Goal: Task Accomplishment & Management: Manage account settings

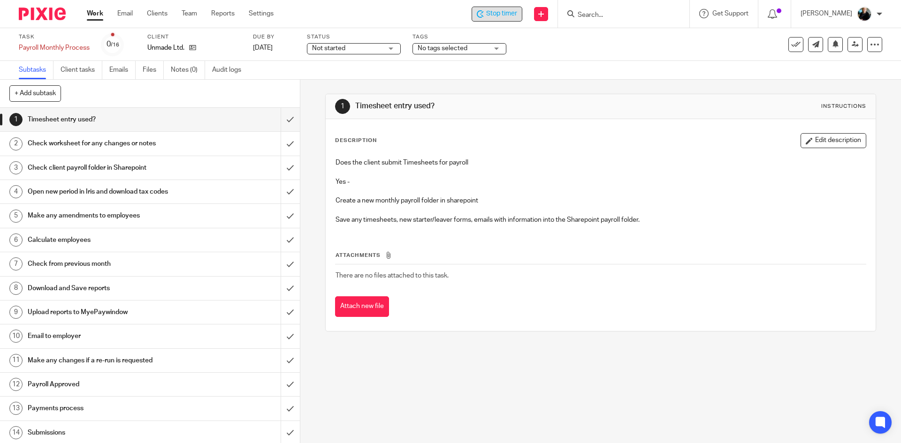
drag, startPoint x: 499, startPoint y: 17, endPoint x: 507, endPoint y: 16, distance: 8.6
click at [500, 17] on span "Stop timer" at bounding box center [501, 14] width 31 height 10
click at [598, 14] on input "Search" at bounding box center [618, 15] width 84 height 8
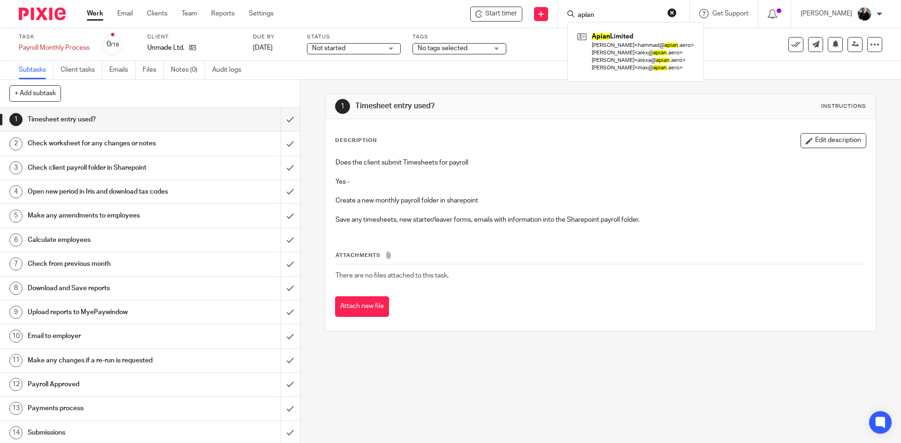
type input "apian"
click button "submit" at bounding box center [0, 0] width 0 height 0
click at [611, 48] on link at bounding box center [635, 52] width 121 height 45
click at [612, 48] on link at bounding box center [635, 52] width 121 height 45
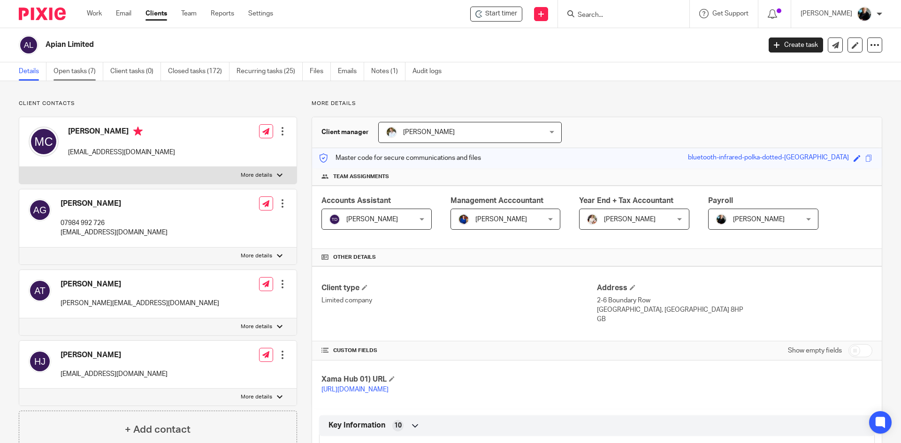
click at [72, 63] on link "Open tasks (7)" at bounding box center [78, 71] width 50 height 18
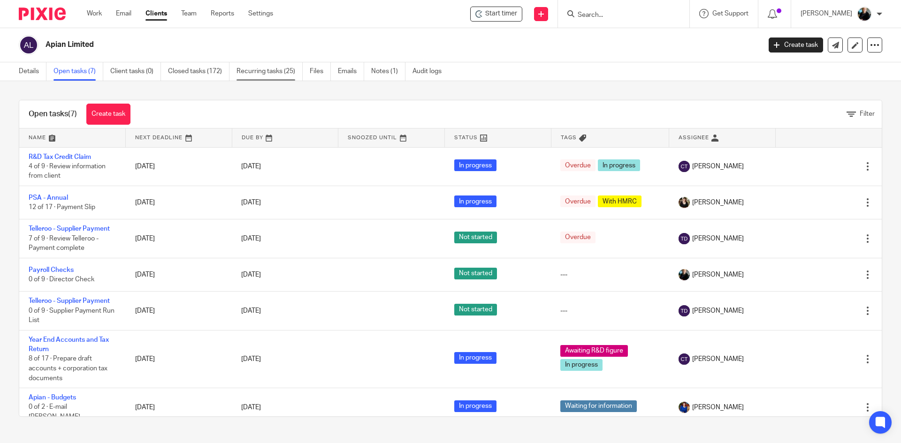
click at [259, 75] on link "Recurring tasks (25)" at bounding box center [269, 71] width 66 height 18
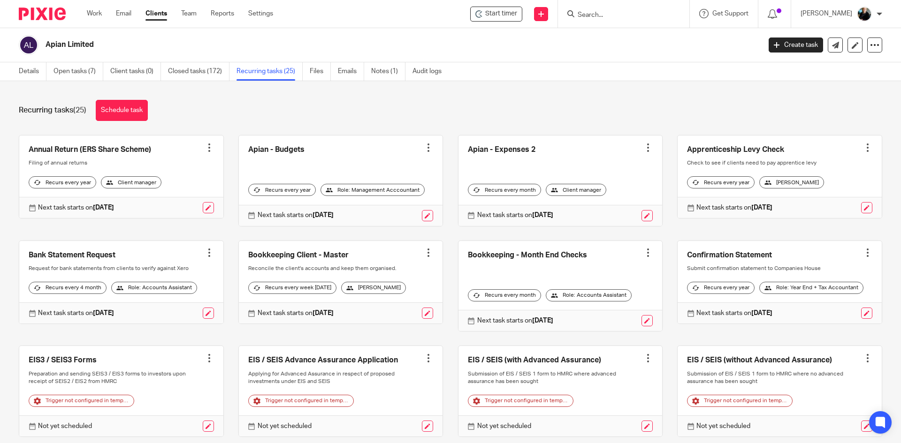
click at [596, 7] on div at bounding box center [623, 14] width 131 height 28
click at [598, 15] on input "Search" at bounding box center [618, 15] width 84 height 8
type input "payrci"
click at [97, 18] on link "Work" at bounding box center [94, 13] width 15 height 9
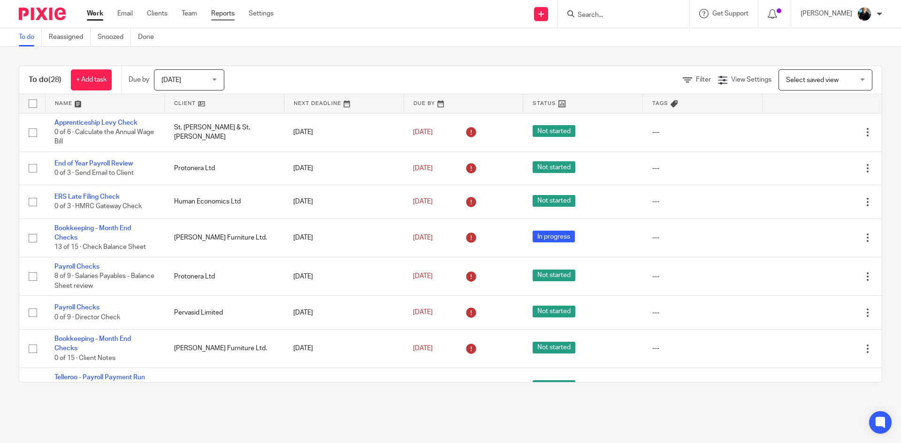
click at [217, 15] on link "Reports" at bounding box center [222, 13] width 23 height 9
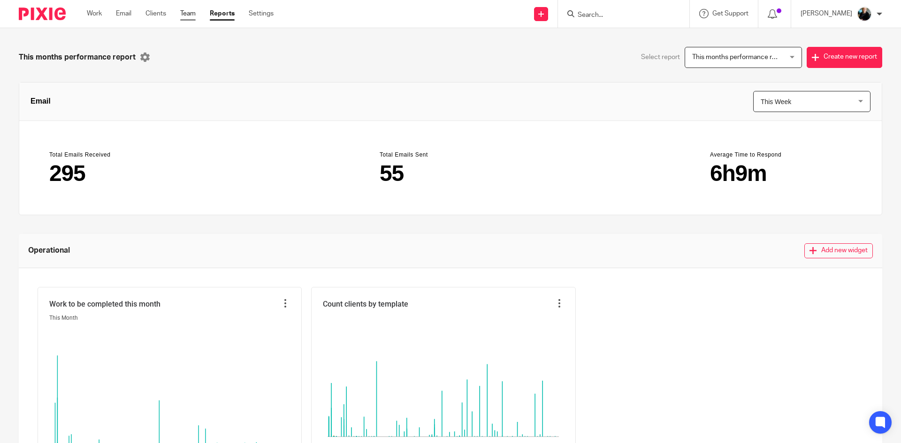
click at [190, 15] on link "Team" at bounding box center [187, 13] width 15 height 9
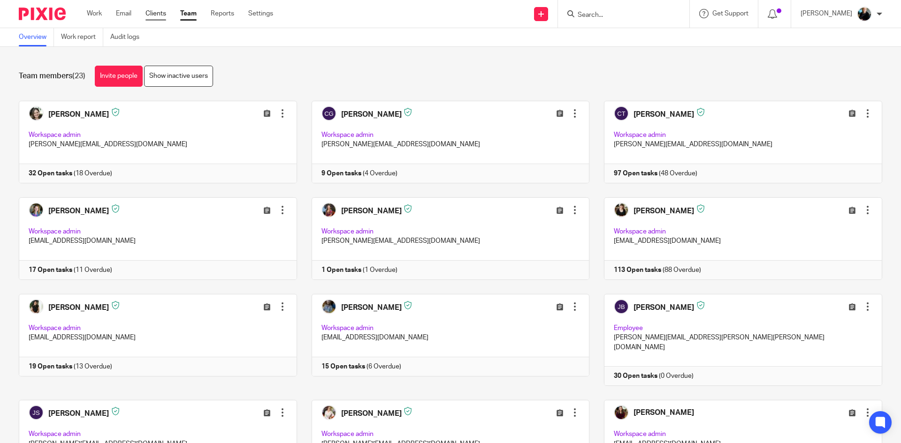
click at [160, 14] on link "Clients" at bounding box center [155, 13] width 21 height 9
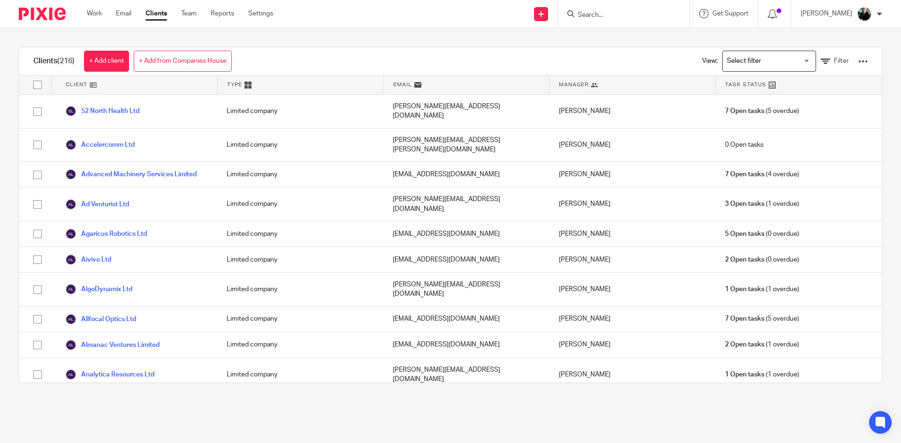
click at [570, 7] on div at bounding box center [623, 14] width 131 height 28
click at [587, 14] on input "Search" at bounding box center [618, 15] width 84 height 8
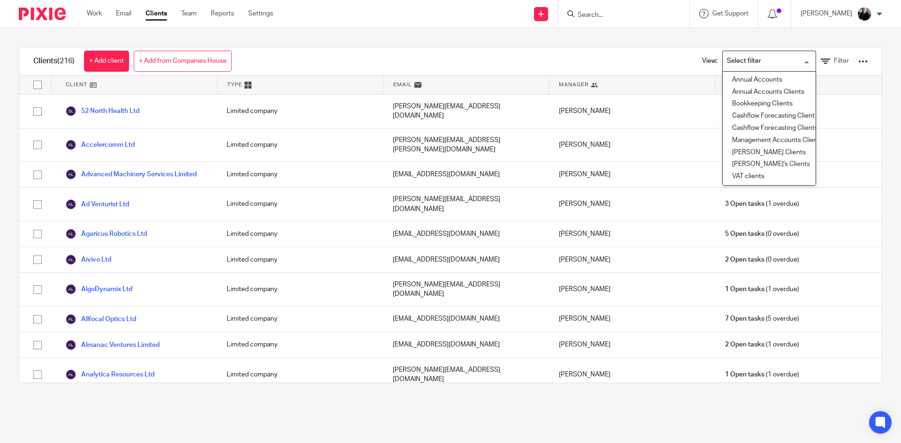
click at [745, 62] on input "Search for option" at bounding box center [766, 61] width 87 height 16
click at [674, 52] on div "View: Loading... Annual Accounts Annual Accounts Clients Bookkeeping Clients Ca…" at bounding box center [778, 61] width 208 height 28
click at [791, 60] on input "Search for option" at bounding box center [766, 61] width 87 height 16
click at [663, 43] on div "Clients (216) + Add client + Add from Companies House View: Loading... Annual A…" at bounding box center [450, 215] width 901 height 374
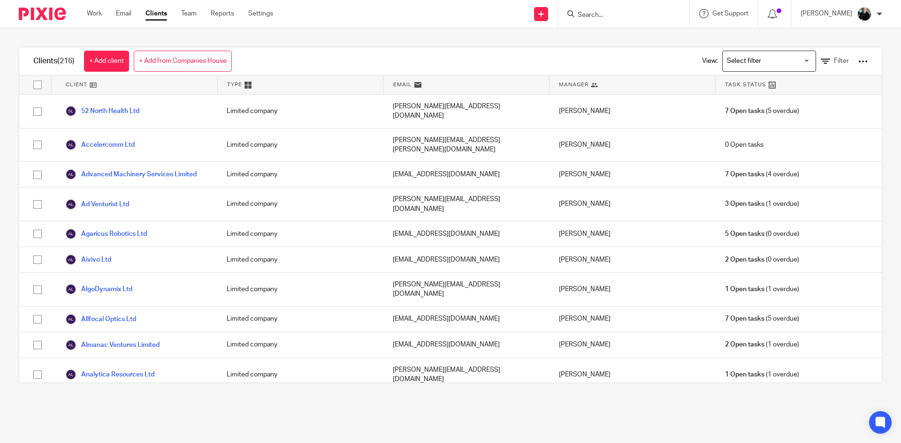
drag, startPoint x: 582, startPoint y: 15, endPoint x: 593, endPoint y: 15, distance: 11.8
click at [584, 15] on input "Search" at bounding box center [618, 15] width 84 height 8
type input "paycircle"
click button "submit" at bounding box center [0, 0] width 0 height 0
click at [506, 38] on div "Clients (216) + Add client + Add from Companies House View: Loading... Filter C…" at bounding box center [450, 215] width 901 height 374
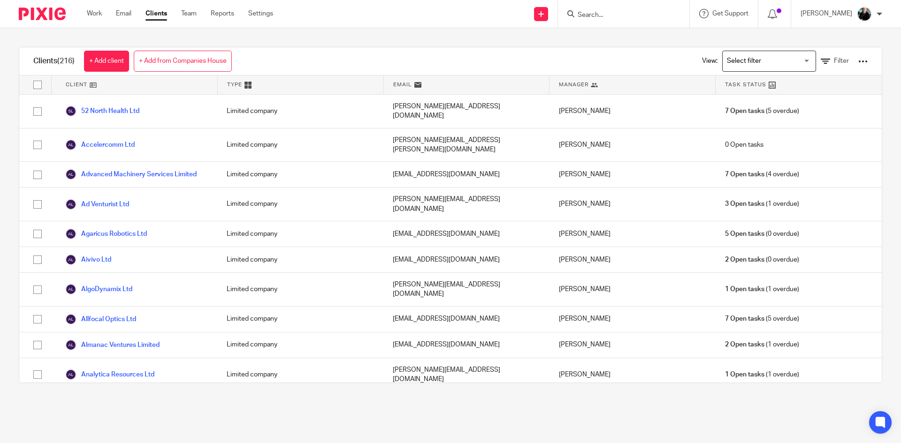
click at [96, 399] on link "Apian Limited" at bounding box center [93, 404] width 57 height 11
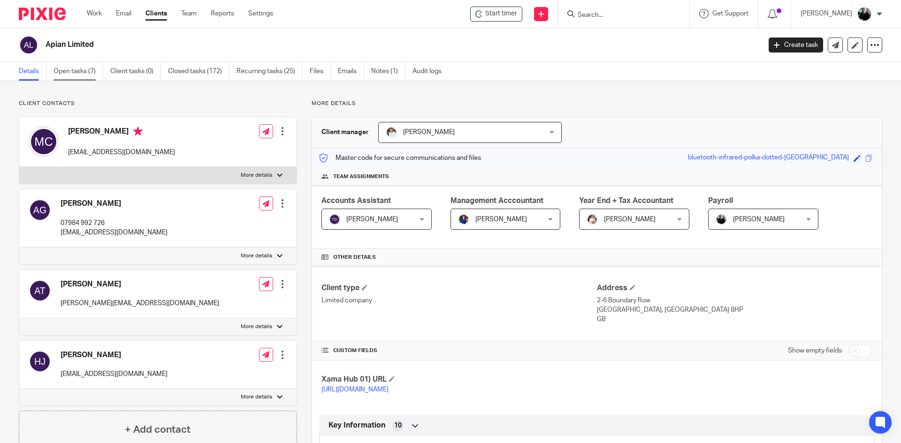
click at [83, 72] on link "Open tasks (7)" at bounding box center [78, 71] width 50 height 18
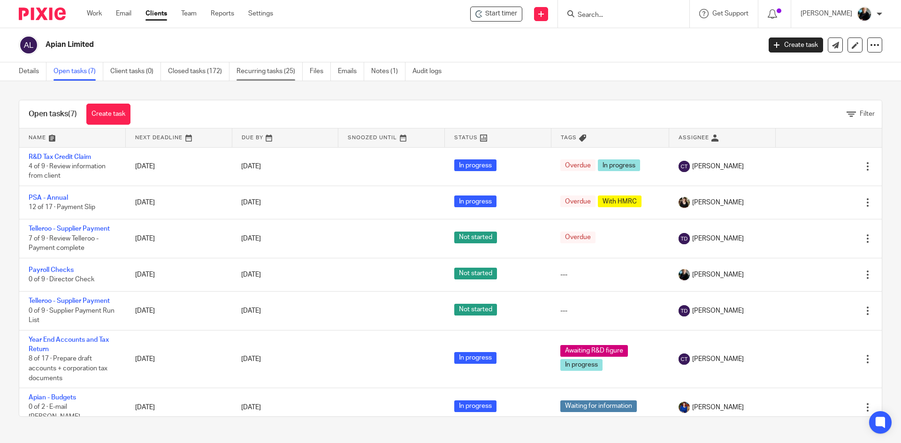
click at [272, 71] on link "Recurring tasks (25)" at bounding box center [269, 71] width 66 height 18
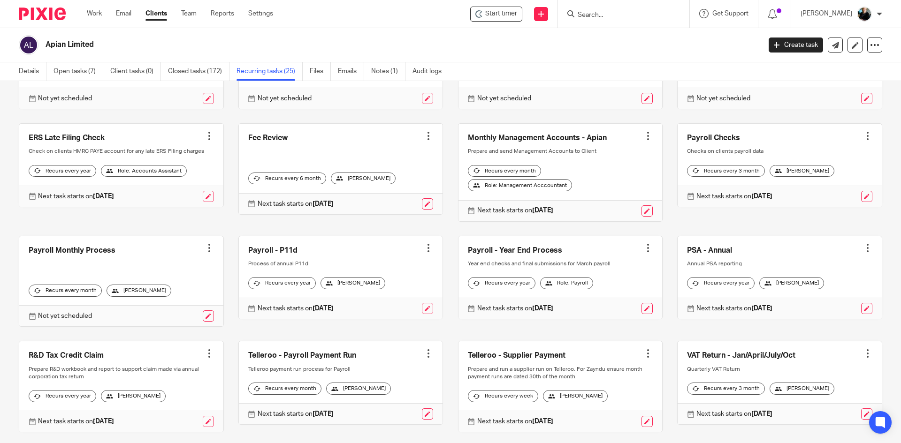
scroll to position [328, 0]
click at [207, 252] on div at bounding box center [208, 247] width 9 height 9
click at [98, 282] on link at bounding box center [121, 281] width 204 height 91
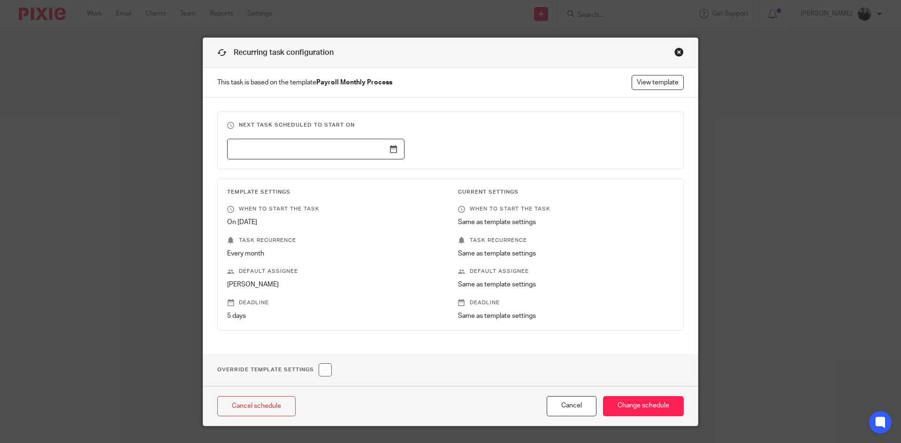
click at [676, 54] on div "Close this dialog window" at bounding box center [678, 51] width 9 height 9
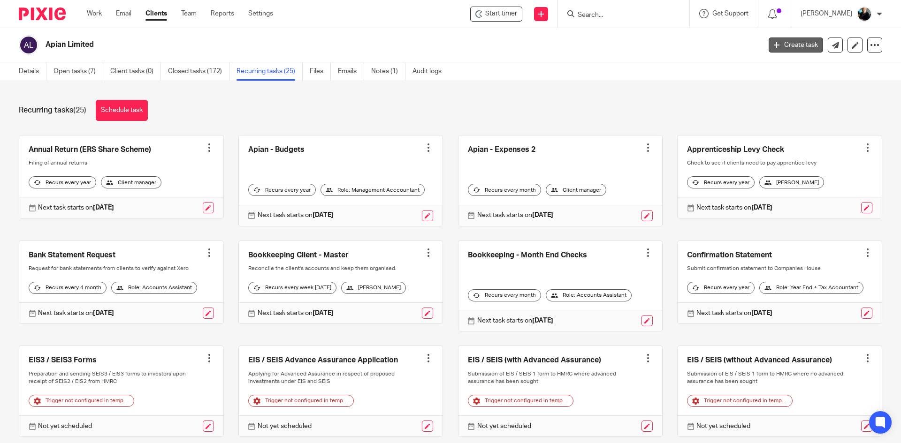
click at [795, 48] on link "Create task" at bounding box center [795, 45] width 54 height 15
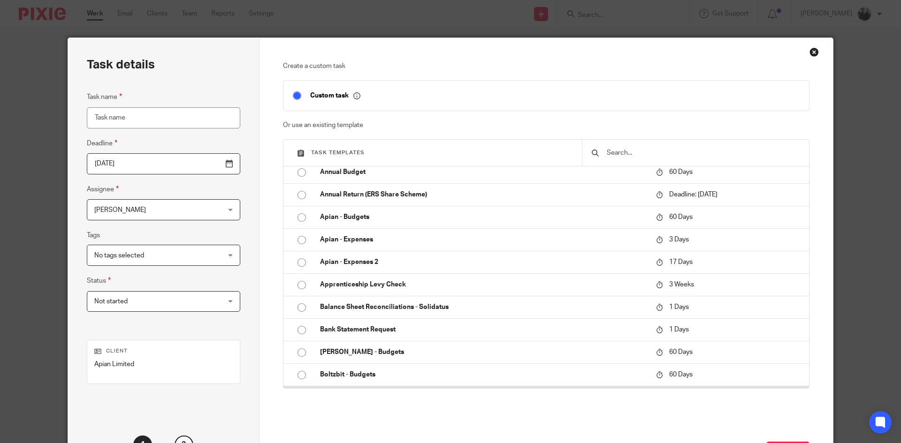
scroll to position [47, 0]
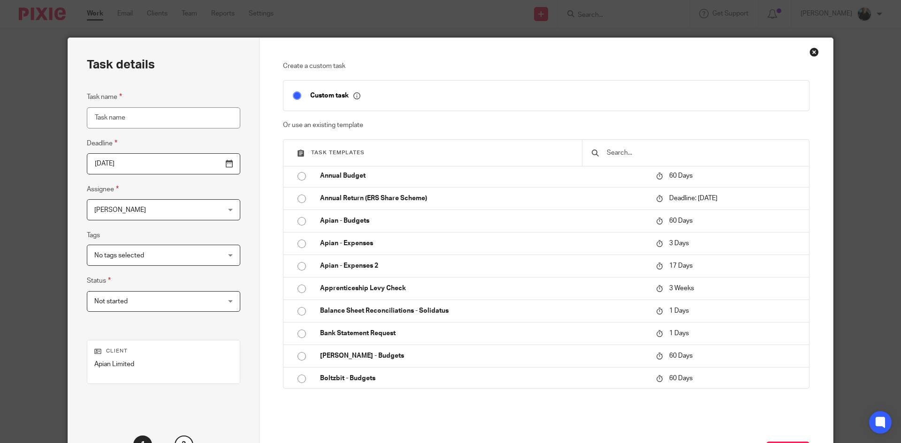
click at [613, 156] on input "text" at bounding box center [702, 153] width 194 height 10
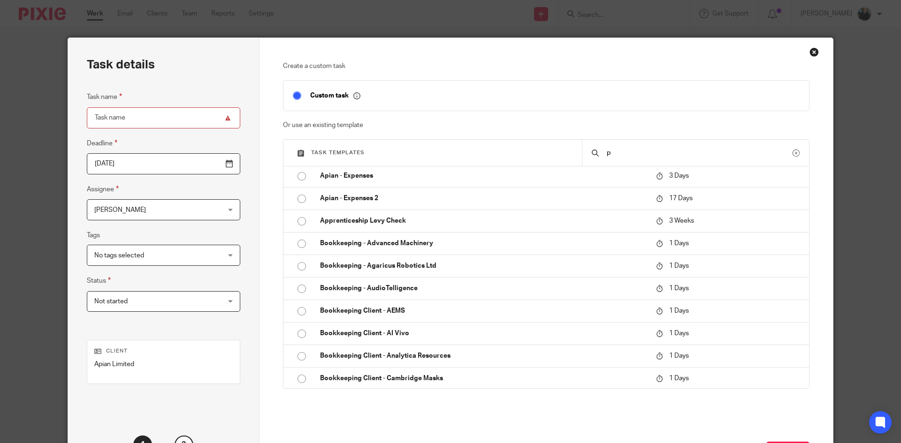
scroll to position [0, 0]
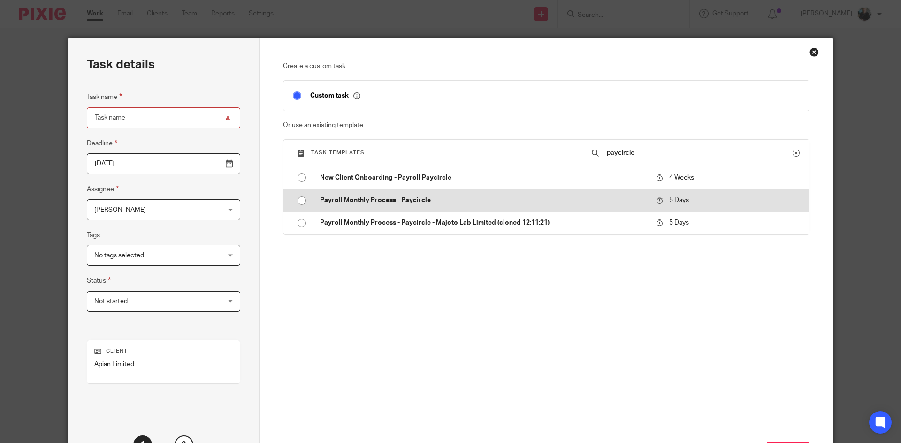
type input "paycircle"
click at [299, 203] on input "radio" at bounding box center [302, 201] width 18 height 18
type input "2025-09-22"
type input "Payroll Monthly Process - Paycircle"
checkbox input "false"
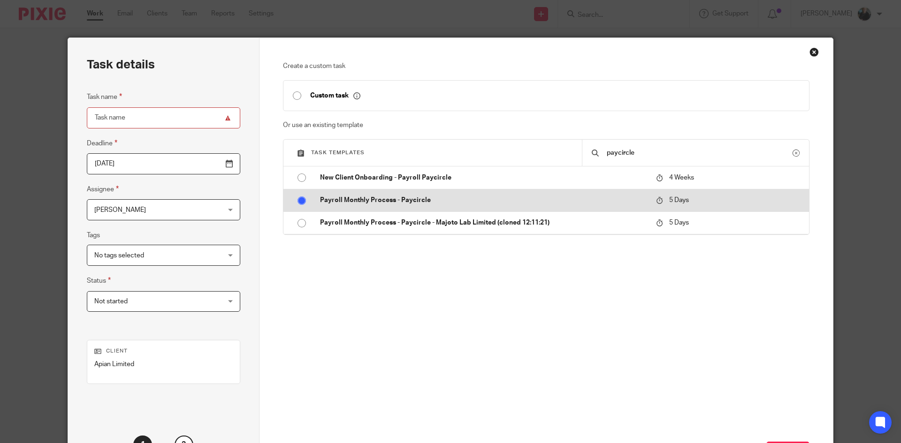
radio input "false"
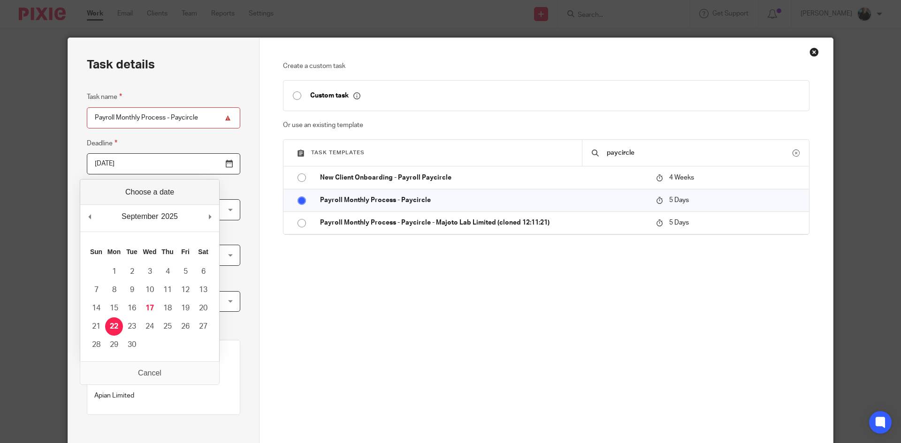
click at [160, 163] on input "2025-09-22" at bounding box center [163, 163] width 153 height 21
drag, startPoint x: 446, startPoint y: 386, endPoint x: 363, endPoint y: 310, distance: 111.9
click at [446, 385] on div "Next" at bounding box center [546, 437] width 527 height 158
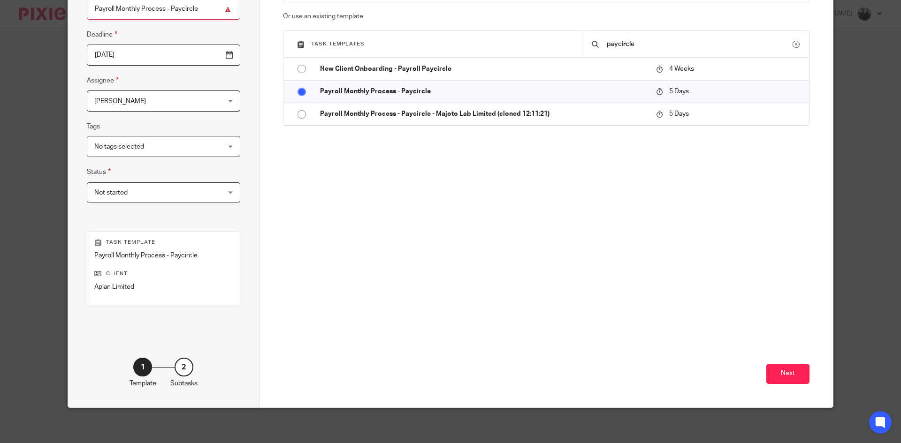
scroll to position [111, 0]
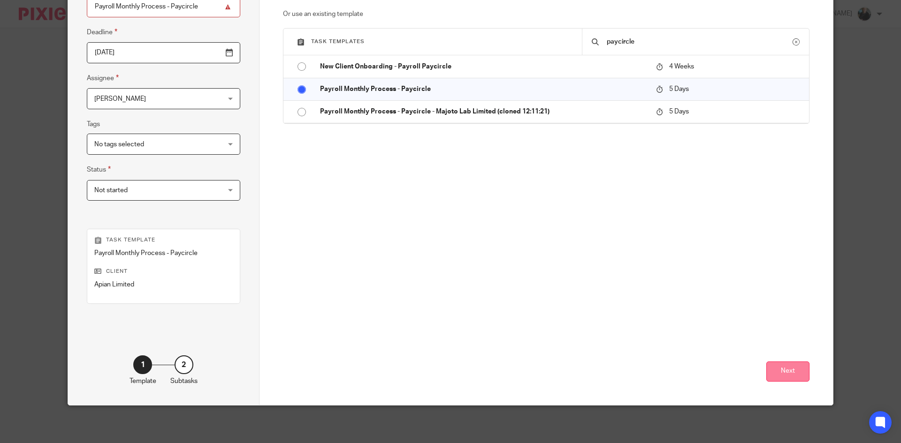
click at [788, 375] on button "Next" at bounding box center [787, 372] width 43 height 20
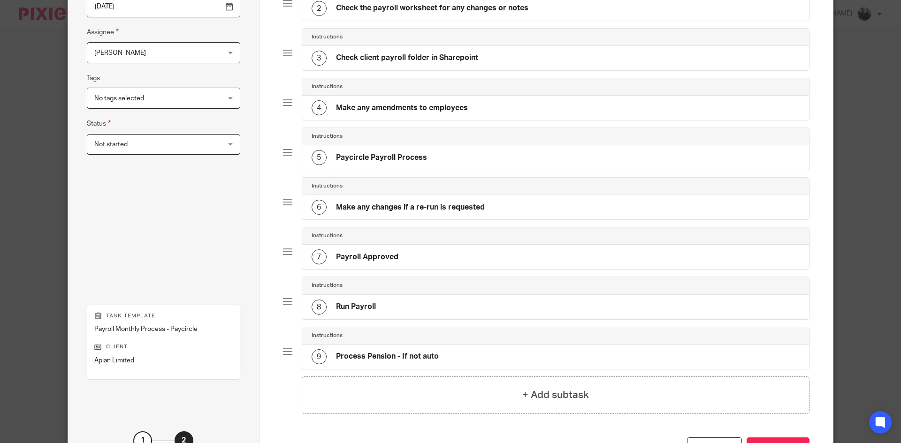
scroll to position [233, 0]
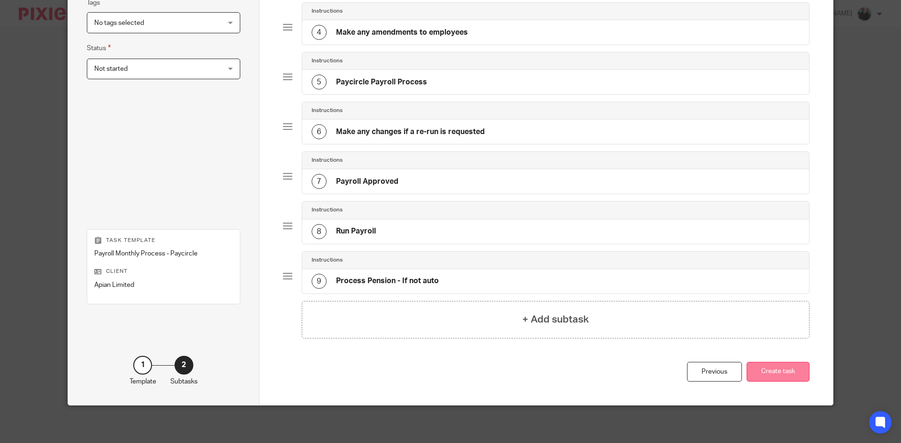
click at [780, 377] on button "Create task" at bounding box center [777, 372] width 63 height 20
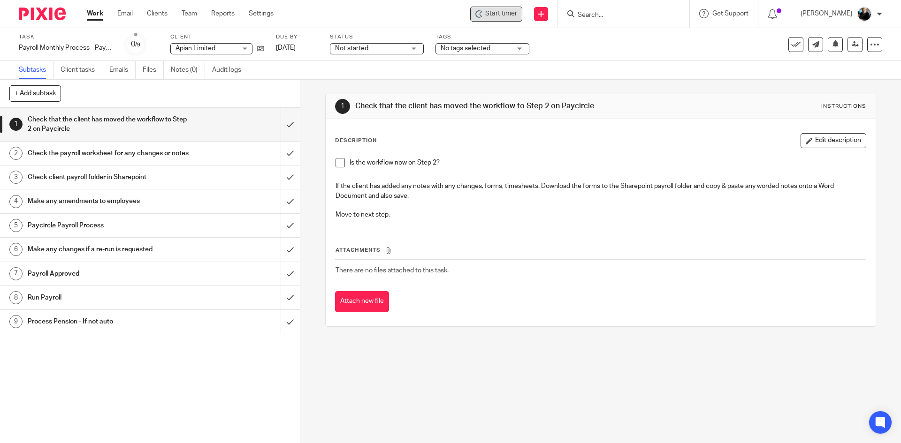
click at [499, 16] on span "Start timer" at bounding box center [501, 14] width 32 height 10
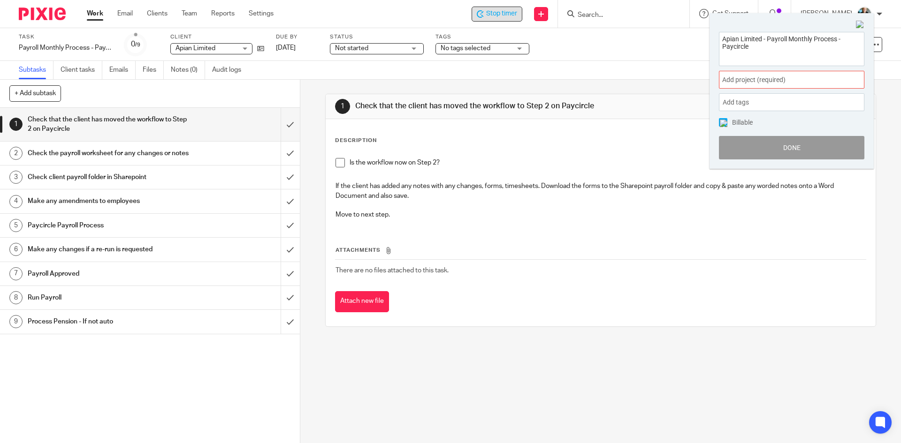
click at [772, 78] on span "Add project (required) :" at bounding box center [781, 80] width 118 height 10
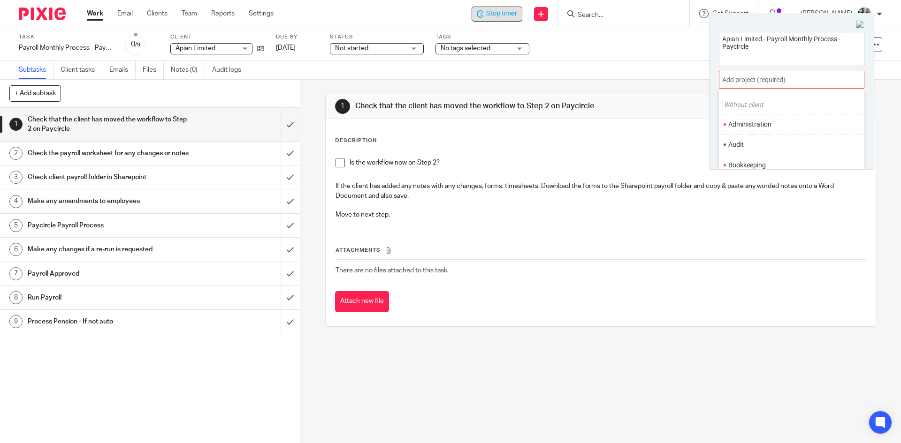
scroll to position [47, 0]
click at [749, 143] on li "Bookkeeping" at bounding box center [789, 143] width 122 height 10
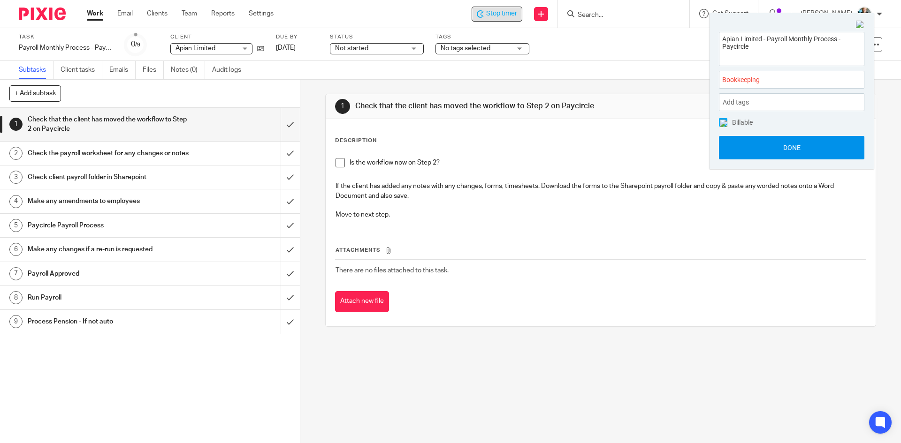
click at [747, 160] on div "Apian Limited - Payroll Monthly Process - Paycircle Bookkeeping : Add tags Leav…" at bounding box center [791, 96] width 164 height 146
click at [746, 151] on button "Done" at bounding box center [791, 147] width 145 height 23
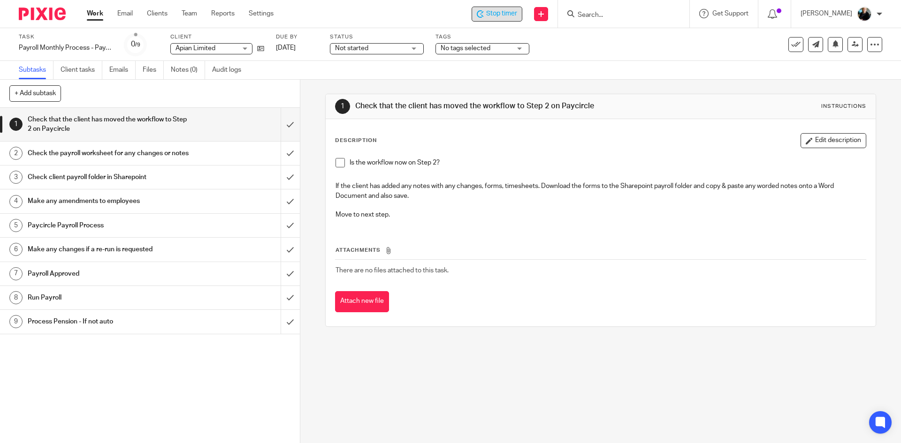
click at [499, 12] on span "Stop timer" at bounding box center [501, 14] width 31 height 10
click at [614, 12] on input "Search" at bounding box center [618, 15] width 84 height 8
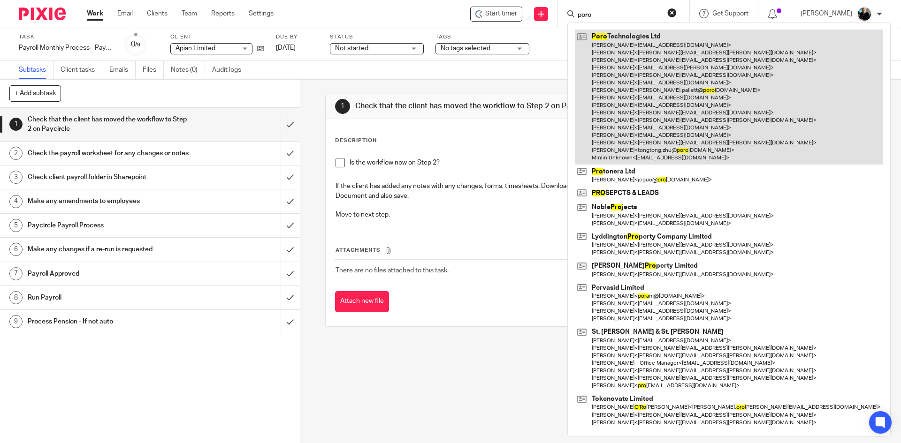
type input "poro"
click at [638, 107] on link at bounding box center [729, 97] width 308 height 135
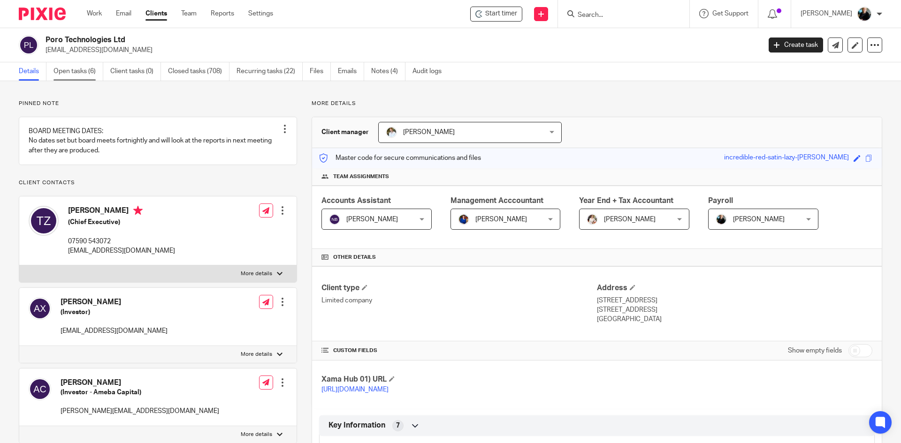
click at [83, 72] on link "Open tasks (6)" at bounding box center [78, 71] width 50 height 18
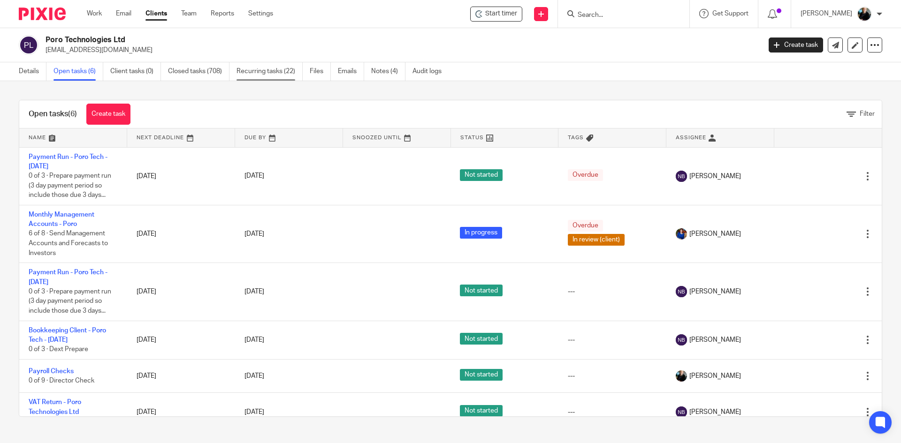
click at [272, 72] on link "Recurring tasks (22)" at bounding box center [269, 71] width 66 height 18
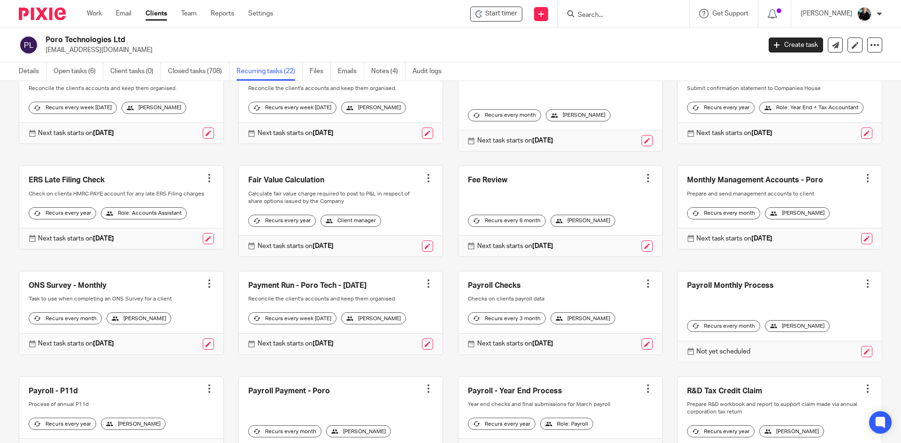
scroll to position [188, 0]
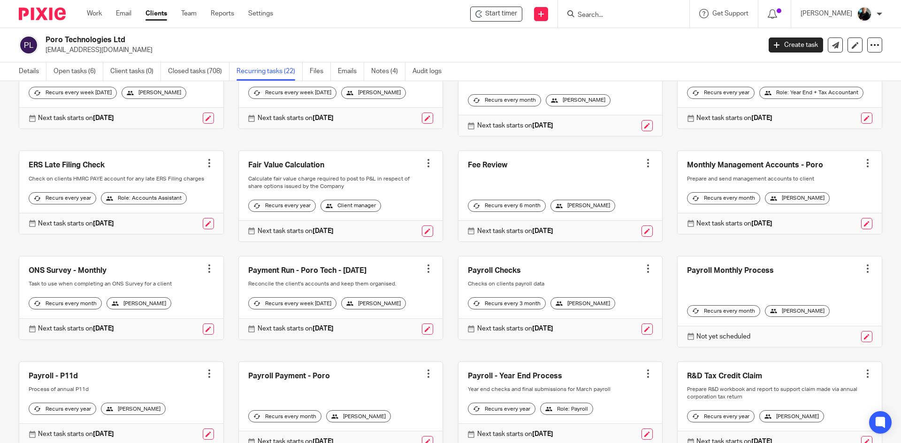
click at [817, 300] on link at bounding box center [779, 302] width 204 height 91
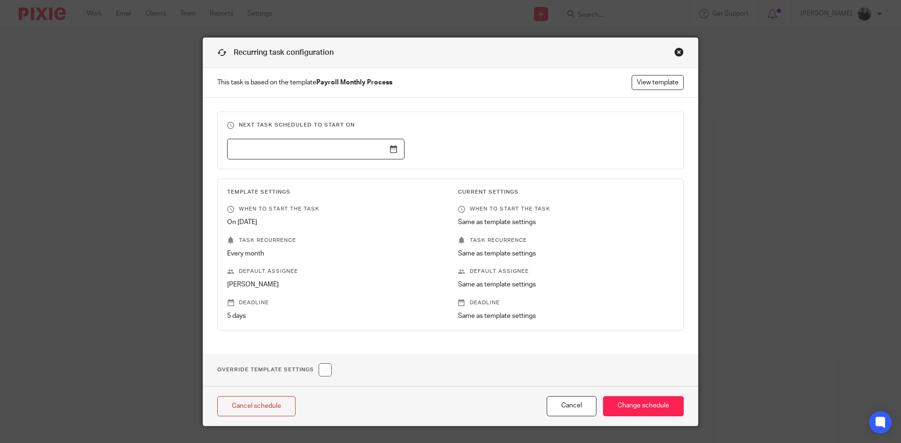
click at [674, 49] on div "Close this dialog window" at bounding box center [678, 51] width 9 height 9
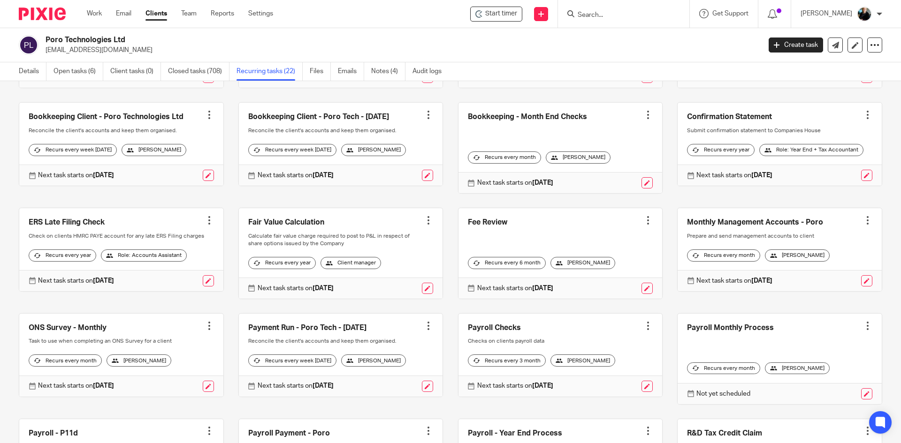
scroll to position [188, 0]
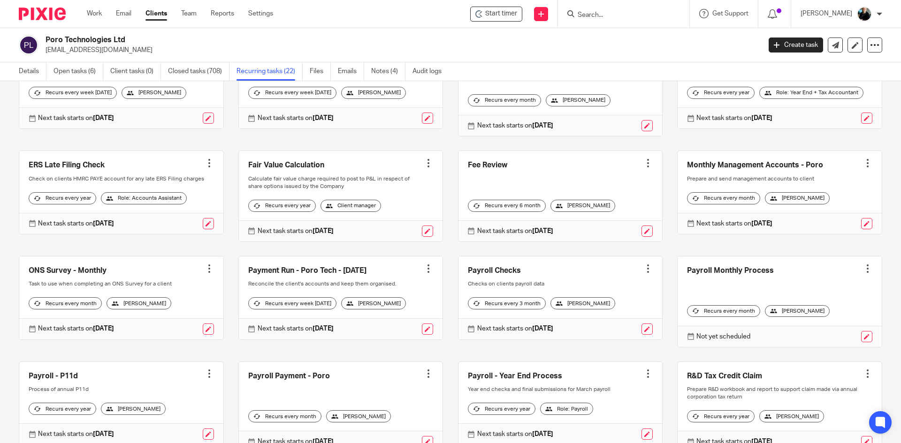
click at [850, 291] on link at bounding box center [779, 302] width 204 height 91
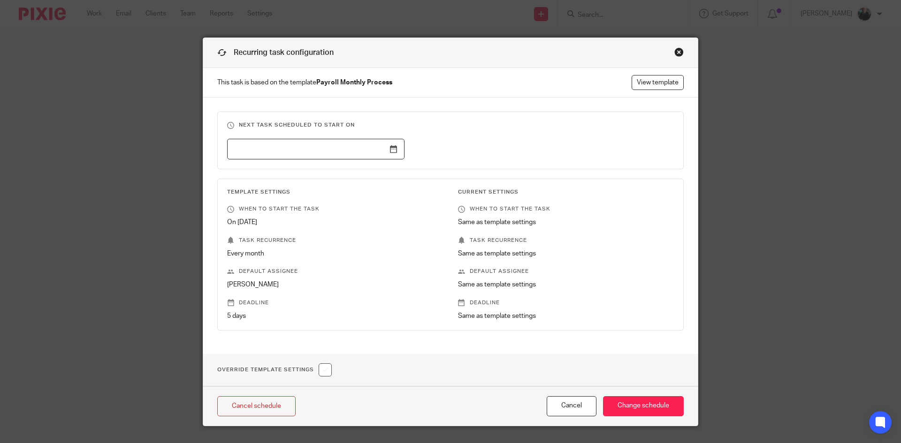
click at [675, 53] on div "Close this dialog window" at bounding box center [678, 51] width 9 height 9
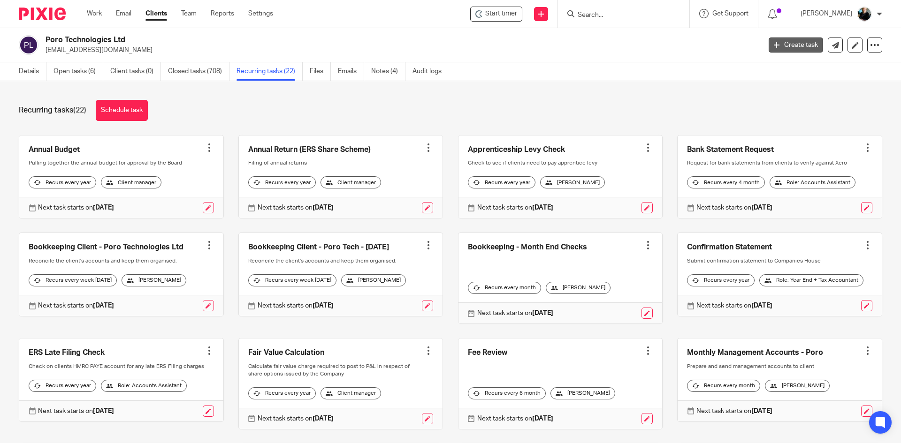
click at [787, 48] on link "Create task" at bounding box center [795, 45] width 54 height 15
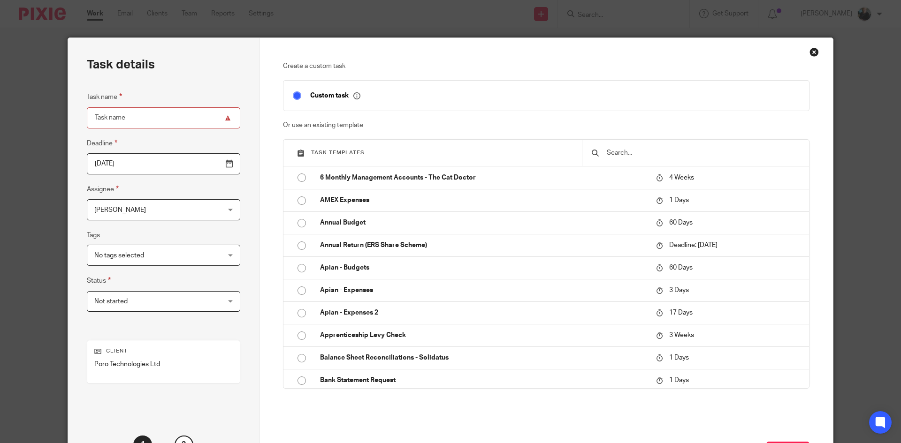
click at [605, 159] on div at bounding box center [695, 153] width 227 height 26
click at [616, 153] on input "text" at bounding box center [702, 153] width 194 height 10
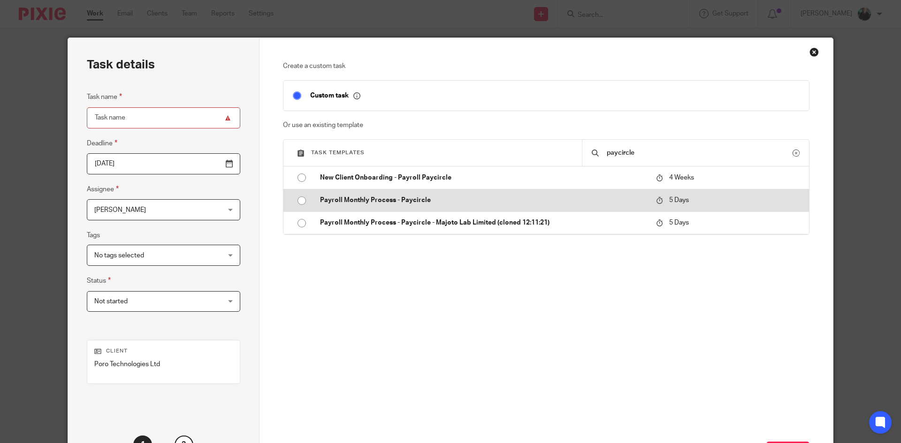
type input "paycircle"
click at [296, 204] on input "radio" at bounding box center [302, 201] width 18 height 18
type input "2025-09-22"
type input "Payroll Monthly Process - Paycircle"
checkbox input "false"
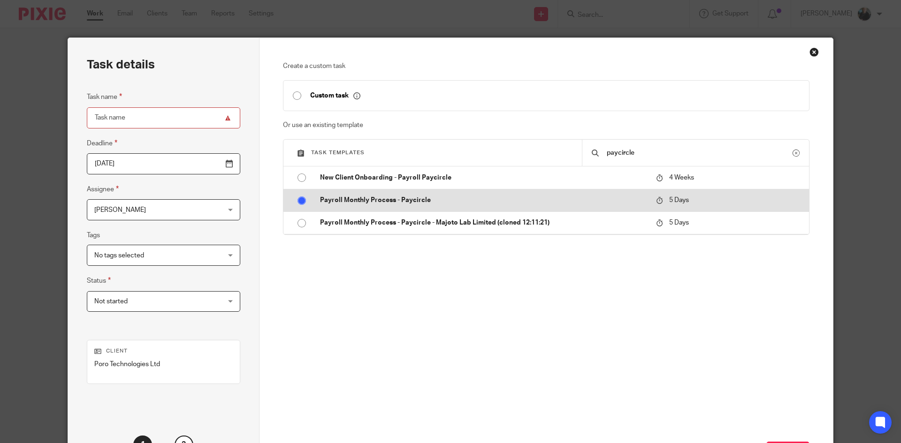
radio input "false"
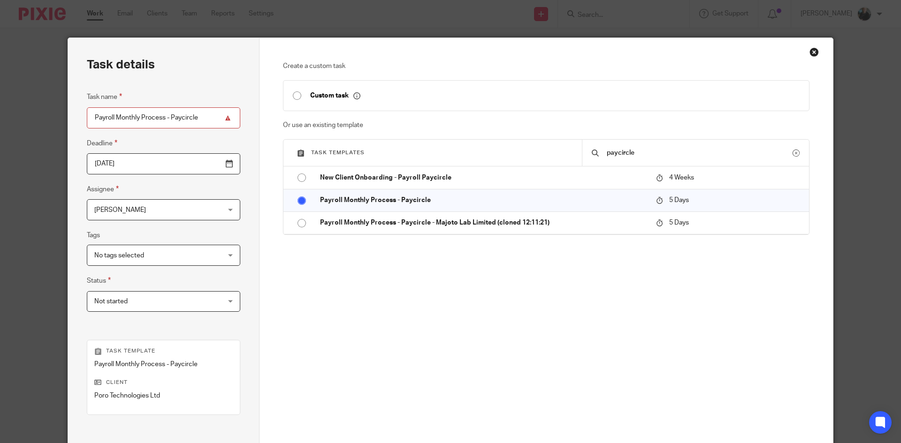
click at [296, 98] on input "checkbox" at bounding box center [297, 96] width 18 height 18
type input "2025-09-17"
checkbox input "true"
click at [208, 123] on input "Task name" at bounding box center [163, 117] width 153 height 21
click at [126, 118] on input "Task name" at bounding box center [163, 117] width 153 height 21
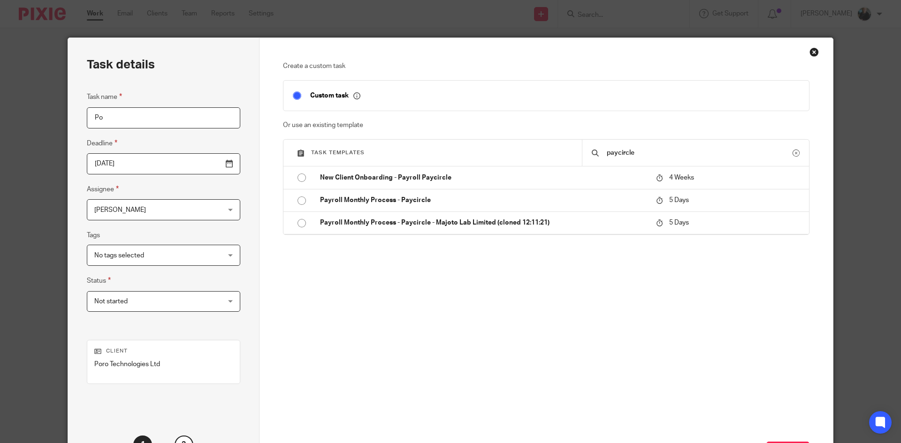
type input "P"
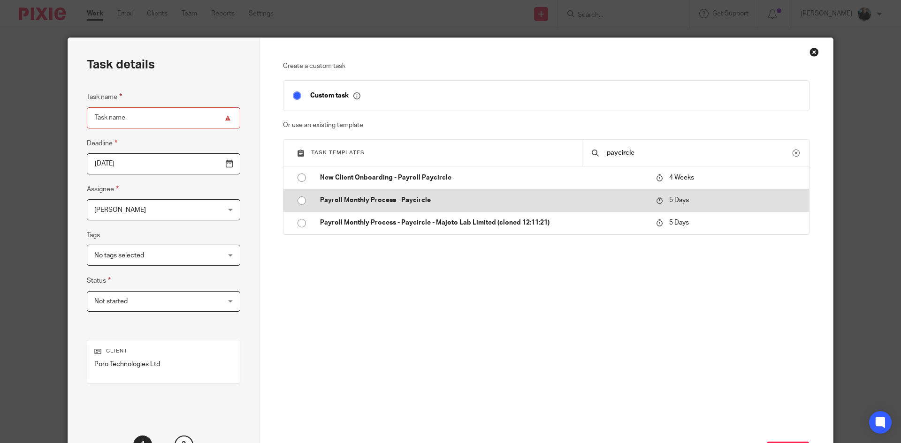
click at [298, 203] on input "radio" at bounding box center [302, 201] width 18 height 18
type input "2025-09-22"
type input "Payroll Monthly Process - Paycircle"
checkbox input "false"
radio input "false"
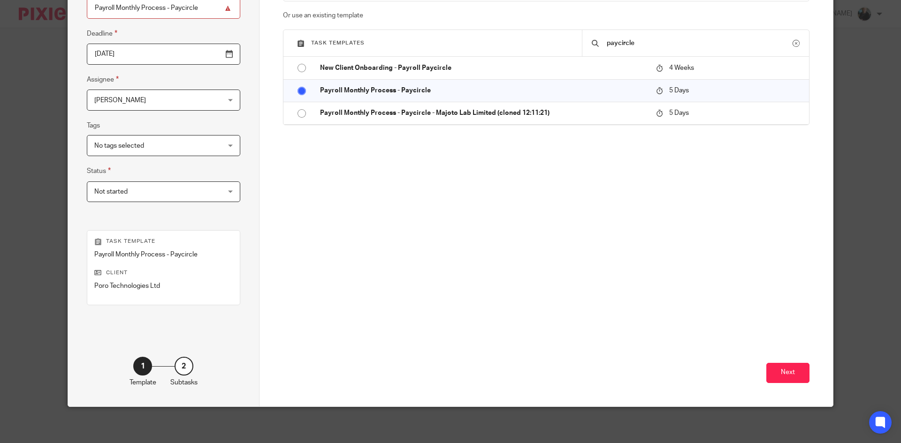
scroll to position [111, 0]
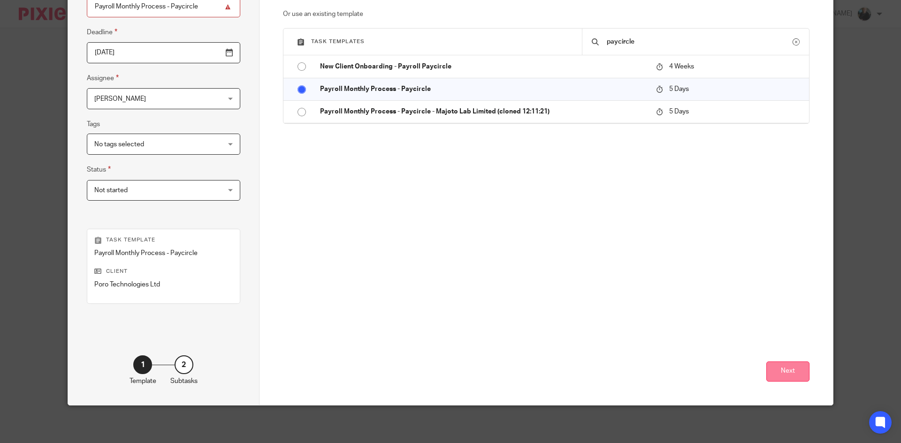
click at [783, 373] on button "Next" at bounding box center [787, 372] width 43 height 20
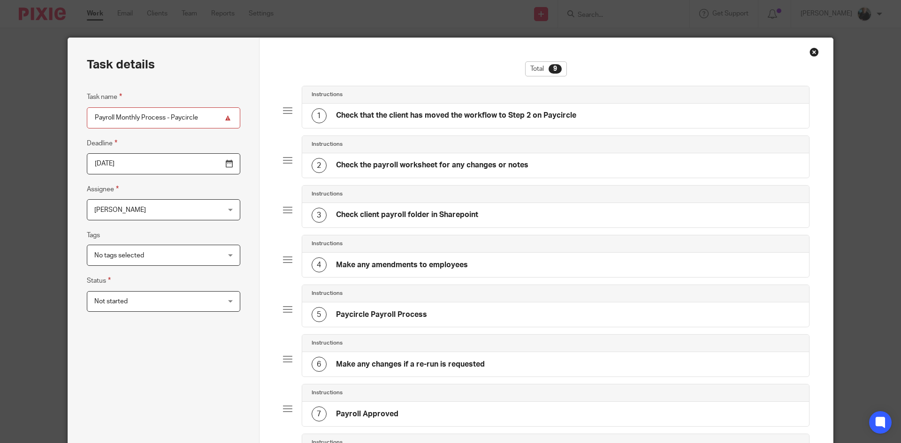
scroll to position [233, 0]
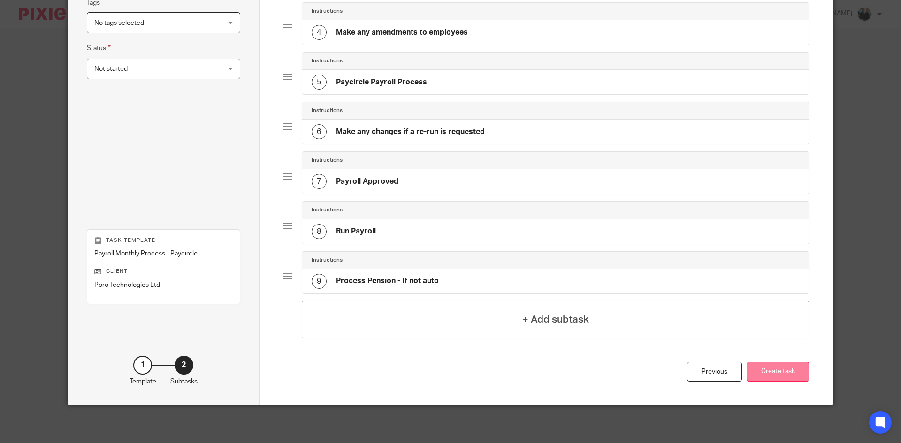
click at [788, 376] on button "Create task" at bounding box center [777, 372] width 63 height 20
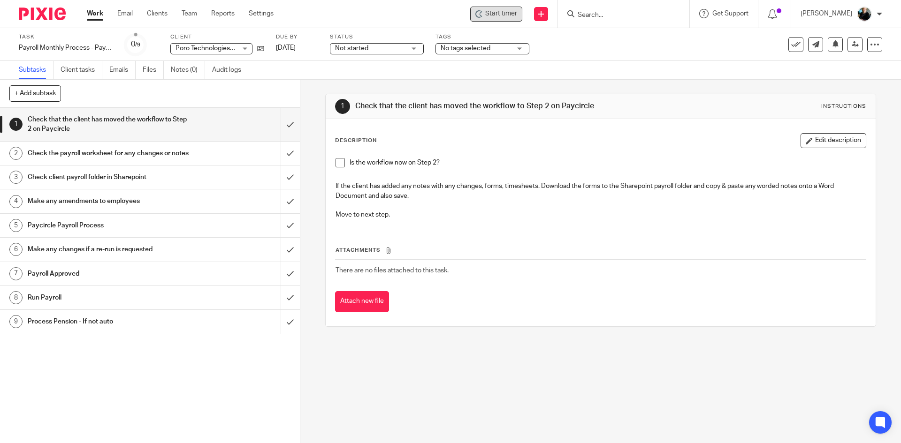
click at [499, 16] on span "Start timer" at bounding box center [501, 14] width 32 height 10
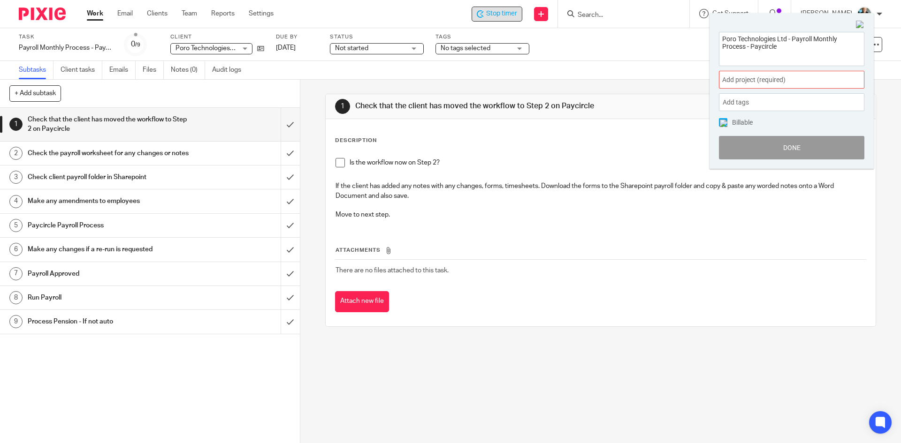
click at [749, 83] on span "Add project (required) :" at bounding box center [781, 80] width 118 height 10
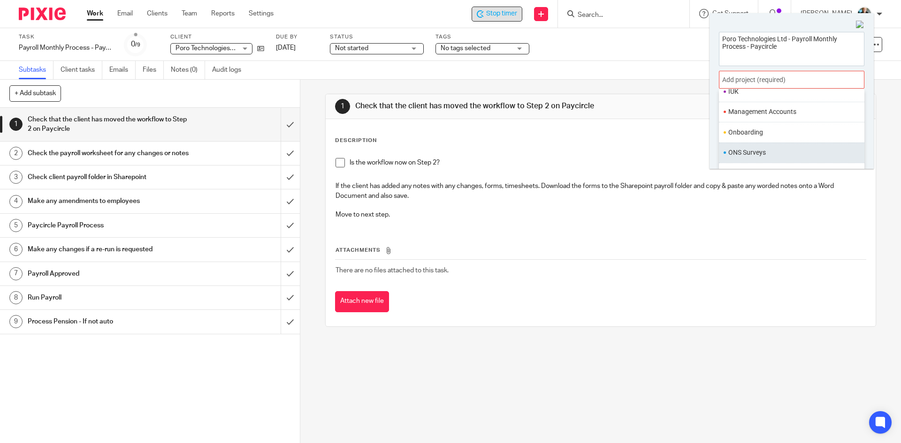
scroll to position [328, 0]
click at [750, 147] on li "Payroll" at bounding box center [789, 147] width 122 height 10
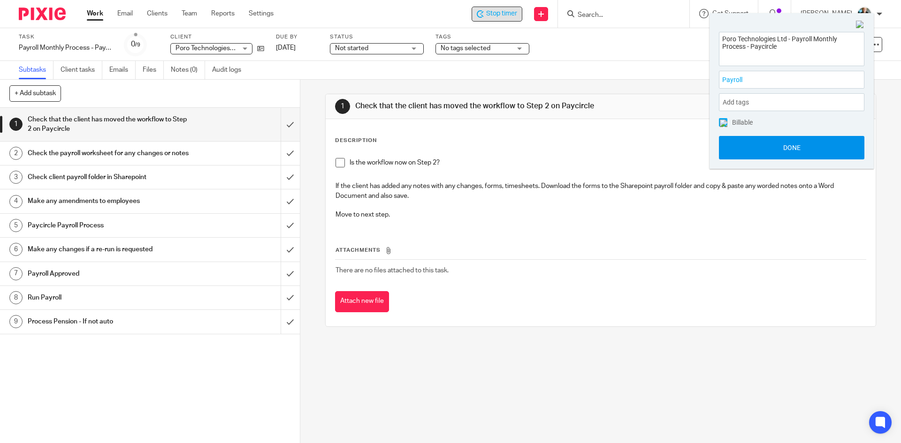
click at [780, 151] on button "Done" at bounding box center [791, 147] width 145 height 23
